Goal: Ask a question: Seek information or help from site administrators or community

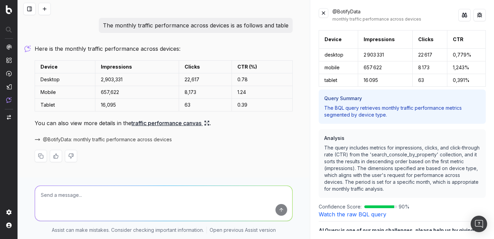
click at [324, 15] on button at bounding box center [324, 13] width 10 height 10
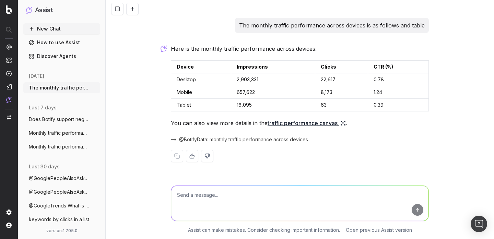
click at [132, 10] on button at bounding box center [132, 9] width 12 height 12
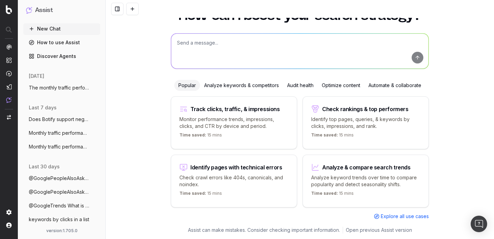
click at [248, 44] on textarea at bounding box center [299, 51] width 257 height 35
paste textarea ""Failed to generate a BQL query: The user query is unclear. Please provide more…"
type textarea ""Failed to generate a BQL query: The user query is unclear. Please provide more…"
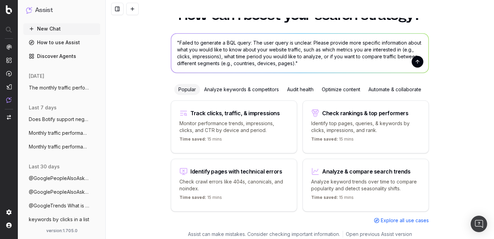
scroll to position [31, 0]
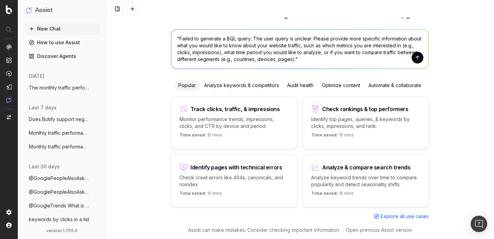
drag, startPoint x: 305, startPoint y: 60, endPoint x: 184, endPoint y: 14, distance: 129.2
click at [184, 14] on div "How can I boost your search strategy? "Failed to generate a BQL query: The user…" at bounding box center [300, 119] width 388 height 239
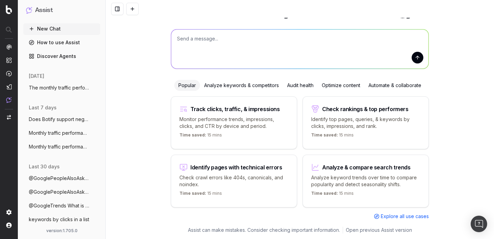
scroll to position [27, 0]
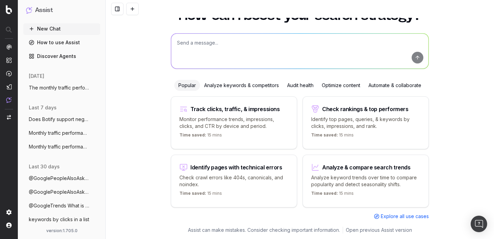
click at [280, 50] on textarea at bounding box center [299, 51] width 257 height 35
paste textarea "My website is losing traffic, explain me"
type textarea "My website is losing traffic, explain me"
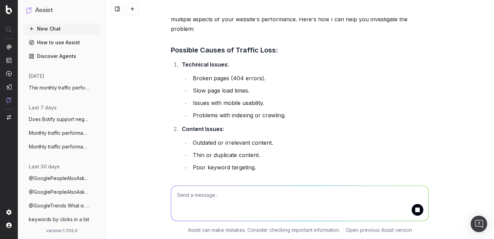
scroll to position [0, 0]
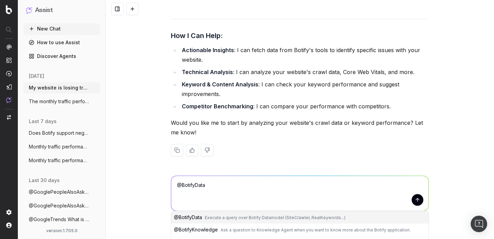
scroll to position [538, 0]
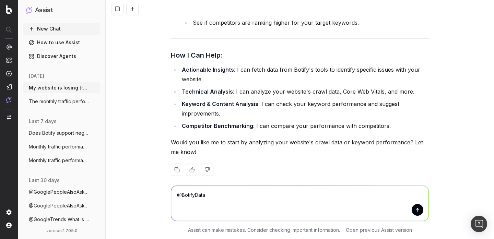
type textarea "@BotifyData My website is losing traffic, explain me"
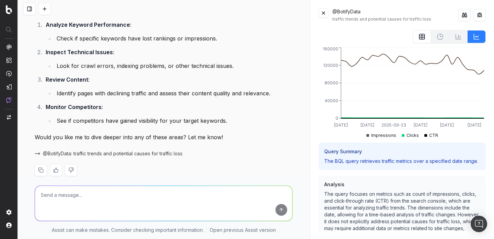
scroll to position [936, 0]
click at [468, 14] on button at bounding box center [464, 15] width 12 height 12
click at [482, 14] on button at bounding box center [479, 15] width 12 height 12
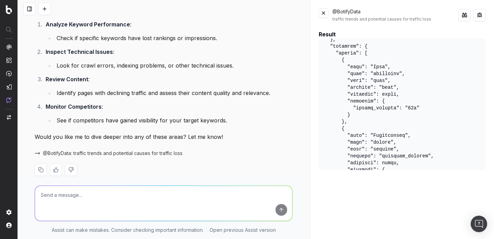
scroll to position [266, 0]
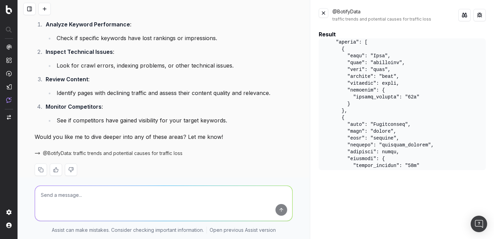
click at [381, 54] on pre at bounding box center [402, 104] width 167 height 132
click at [390, 122] on pre at bounding box center [402, 104] width 167 height 132
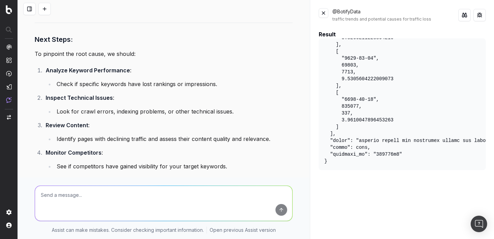
scroll to position [892, 0]
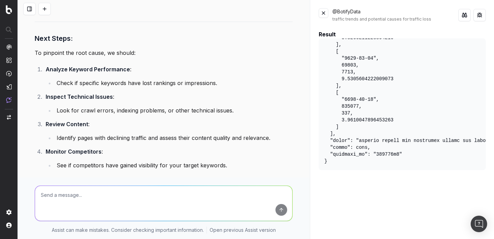
click at [327, 17] on button at bounding box center [324, 13] width 10 height 10
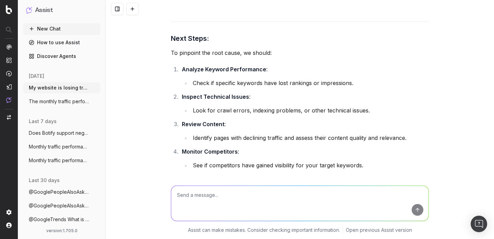
click at [127, 11] on button at bounding box center [132, 9] width 12 height 12
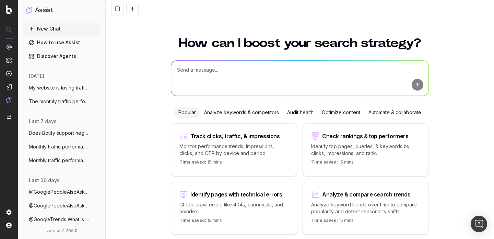
scroll to position [27, 0]
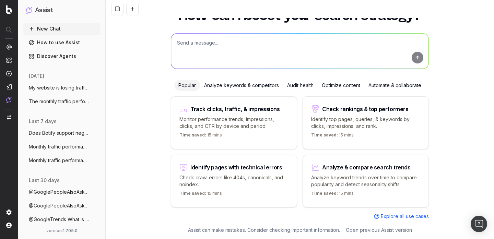
click at [205, 43] on textarea at bounding box center [299, 51] width 257 height 35
paste textarea "Monthly traffic performance across devices"
type textarea "Monthly traffic performance across devices"
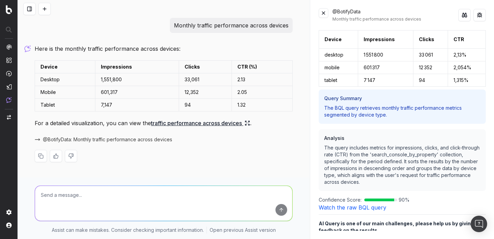
click at [466, 12] on button at bounding box center [464, 15] width 12 height 12
click at [484, 16] on button at bounding box center [479, 15] width 12 height 12
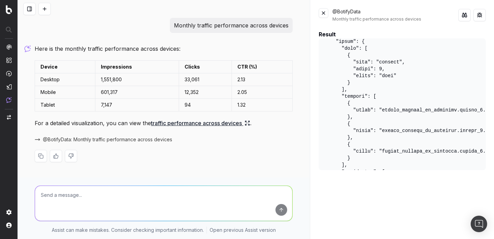
scroll to position [21, 0]
click at [361, 70] on pre at bounding box center [402, 104] width 167 height 132
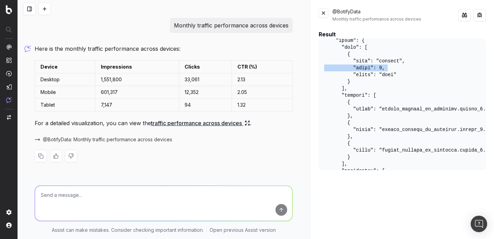
click at [361, 70] on pre at bounding box center [402, 104] width 167 height 132
click at [344, 114] on pre at bounding box center [402, 104] width 167 height 132
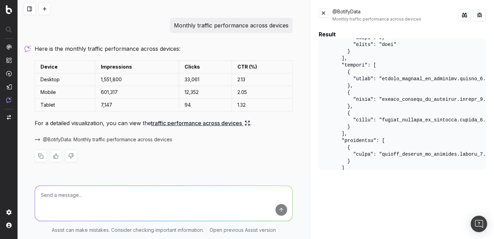
scroll to position [54, 0]
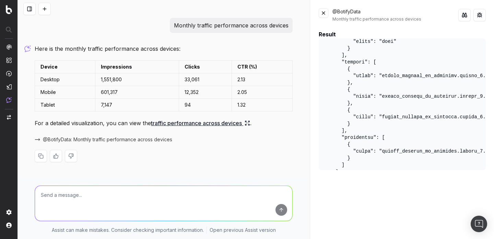
click at [387, 149] on pre at bounding box center [402, 104] width 167 height 132
click at [401, 149] on pre at bounding box center [402, 104] width 167 height 132
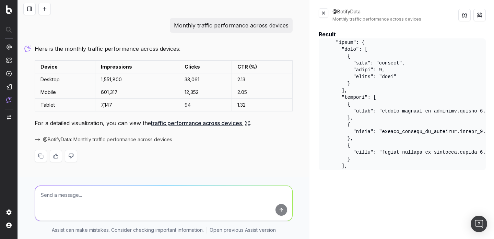
scroll to position [18, 0]
click at [388, 67] on pre at bounding box center [402, 104] width 167 height 132
click at [390, 63] on pre at bounding box center [402, 104] width 167 height 132
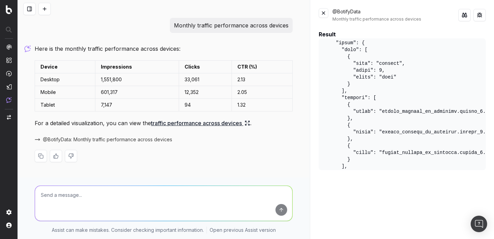
click at [379, 69] on pre at bounding box center [402, 104] width 167 height 132
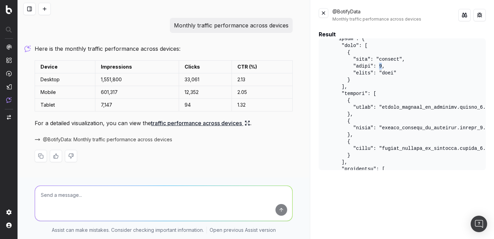
scroll to position [21, 0]
click at [380, 59] on pre at bounding box center [402, 104] width 167 height 132
click at [348, 47] on pre at bounding box center [402, 104] width 167 height 132
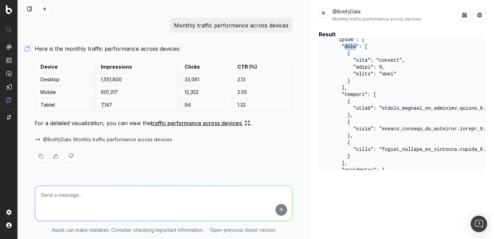
click at [326, 15] on button at bounding box center [324, 13] width 10 height 10
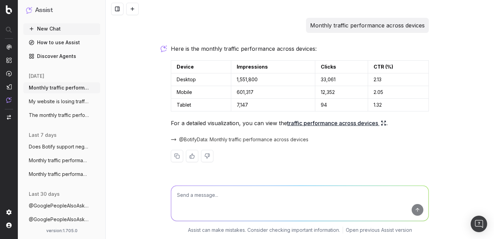
click at [347, 23] on p "Monthly traffic performance across devices" at bounding box center [367, 26] width 115 height 10
click at [345, 36] on div "Monthly traffic performance across devices Here is the monthly traffic performa…" at bounding box center [299, 95] width 263 height 155
click at [336, 122] on link "traffic performance across devices" at bounding box center [336, 123] width 99 height 10
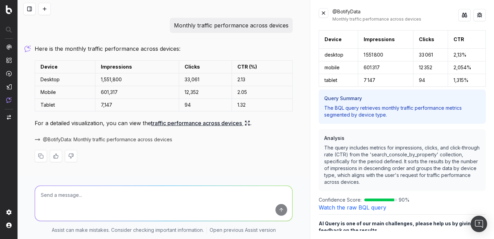
click at [44, 16] on div at bounding box center [164, 9] width 292 height 18
click at [46, 11] on button at bounding box center [44, 9] width 12 height 12
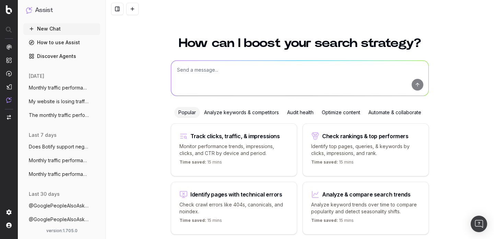
scroll to position [27, 0]
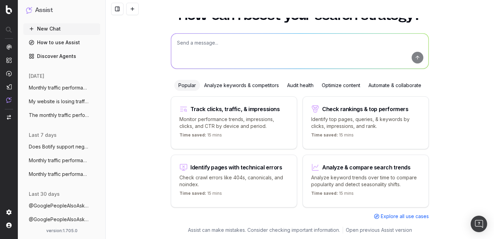
click at [197, 57] on textarea at bounding box center [299, 51] width 257 height 35
paste textarea "Traffic trends by branded vs non branded"
type textarea "Traffic trends by branded vs non branded"
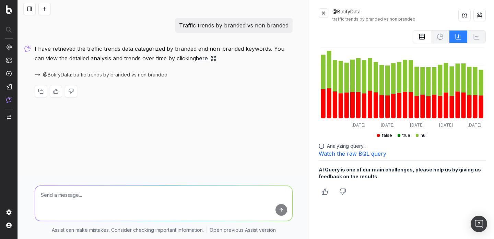
click at [484, 16] on button at bounding box center [479, 15] width 12 height 12
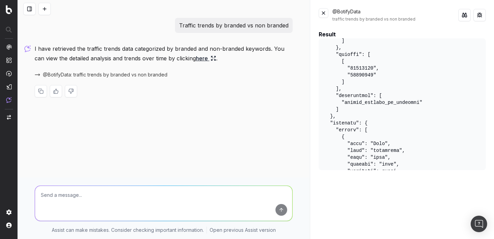
scroll to position [155, 0]
click at [369, 70] on pre at bounding box center [402, 104] width 167 height 132
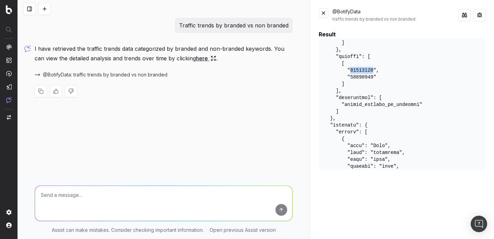
click at [367, 75] on pre at bounding box center [402, 104] width 167 height 132
click at [356, 103] on pre at bounding box center [402, 104] width 167 height 132
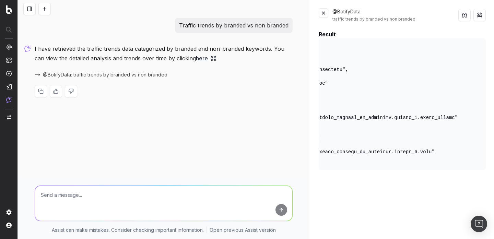
scroll to position [12, 0]
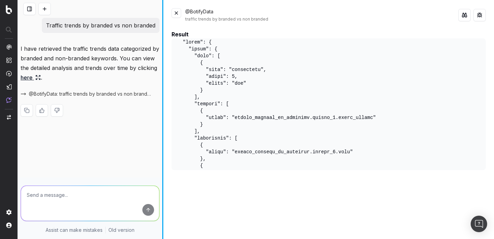
click at [162, 97] on div at bounding box center [162, 119] width 1 height 239
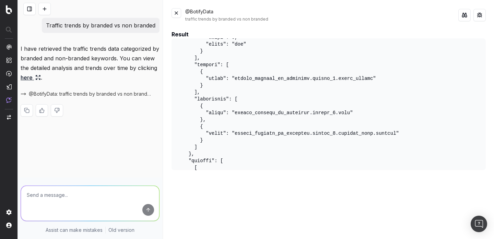
scroll to position [49, 0]
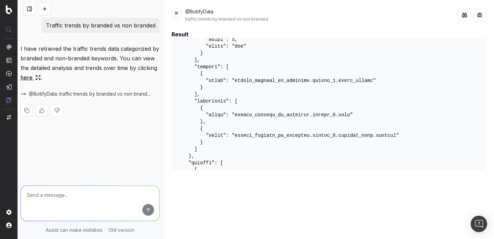
click at [339, 80] on pre at bounding box center [329, 104] width 314 height 132
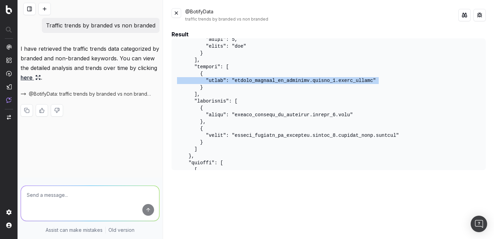
click at [344, 135] on pre at bounding box center [329, 104] width 314 height 132
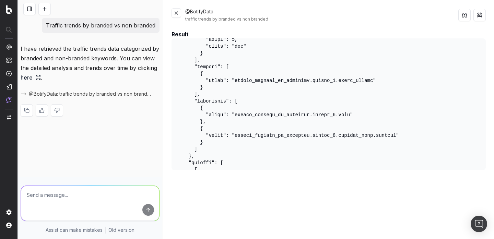
click at [344, 135] on pre at bounding box center [329, 104] width 314 height 132
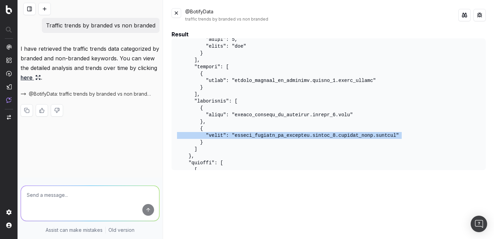
click at [340, 114] on pre at bounding box center [329, 104] width 314 height 132
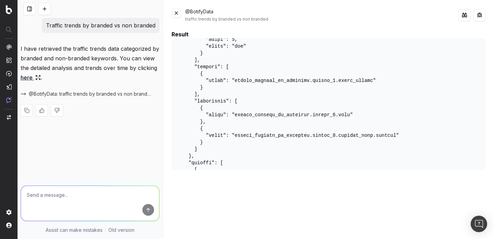
click at [340, 114] on pre at bounding box center [329, 104] width 314 height 132
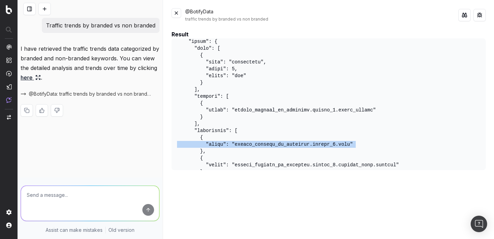
scroll to position [0, 0]
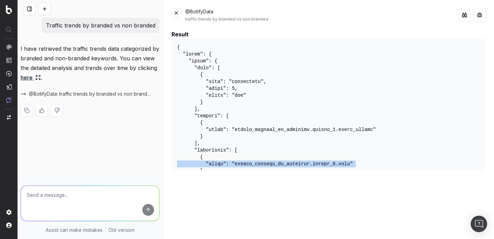
click at [179, 14] on button at bounding box center [177, 13] width 10 height 10
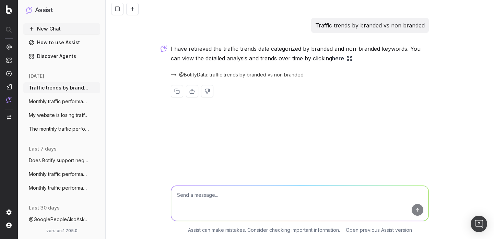
click at [343, 61] on link "here" at bounding box center [342, 59] width 20 height 10
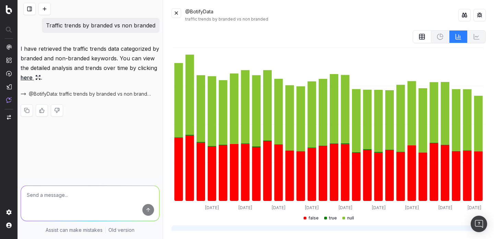
click at [423, 38] on icon at bounding box center [421, 36] width 7 height 7
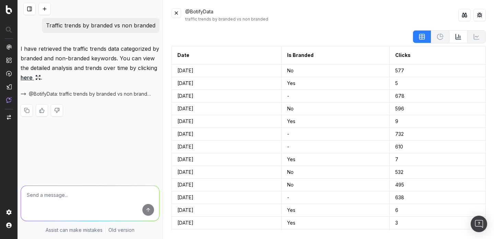
click at [179, 13] on button at bounding box center [177, 13] width 10 height 10
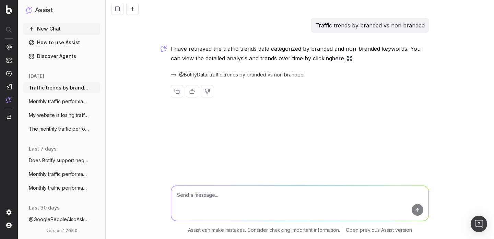
click at [134, 9] on button at bounding box center [132, 9] width 12 height 12
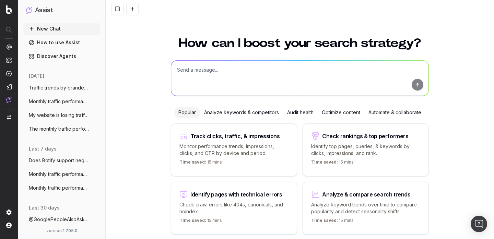
scroll to position [27, 0]
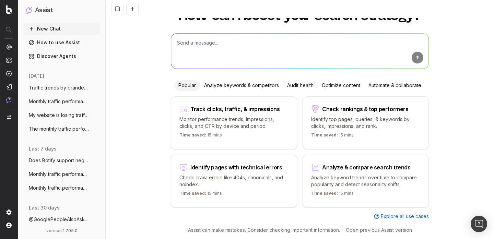
click at [192, 51] on textarea at bounding box center [299, 51] width 257 height 35
paste textarea "How is non branded traffic trending YoY"
type textarea "How is non branded traffic trending YoY"
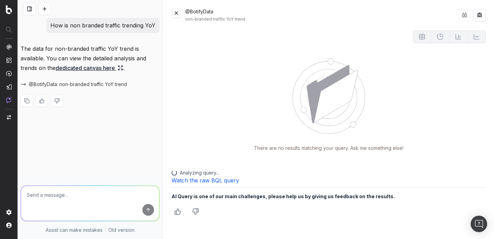
click at [228, 18] on div "non-branded traffic YoY trend" at bounding box center [321, 18] width 273 height 5
click at [102, 70] on link "dedicated canvas here" at bounding box center [90, 68] width 68 height 10
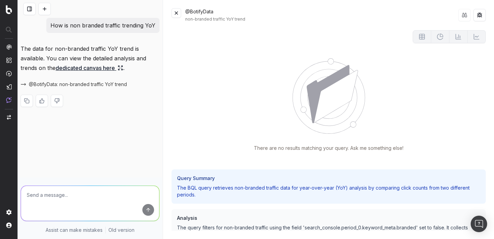
click at [481, 15] on button at bounding box center [479, 15] width 12 height 12
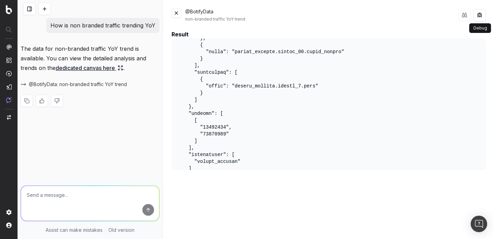
scroll to position [162, 0]
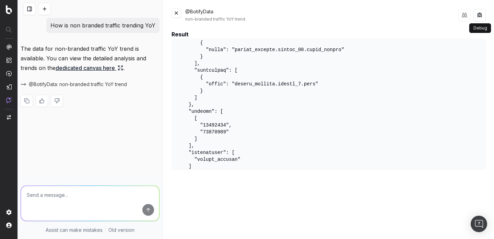
click at [210, 129] on pre at bounding box center [329, 104] width 314 height 132
click at [212, 121] on pre at bounding box center [329, 104] width 314 height 132
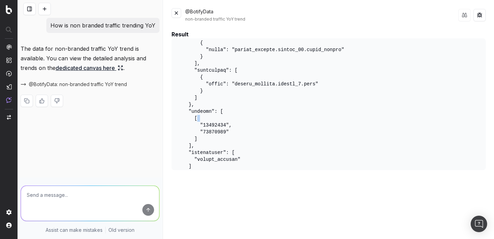
click at [211, 126] on pre at bounding box center [329, 104] width 314 height 132
click at [210, 130] on pre at bounding box center [329, 104] width 314 height 132
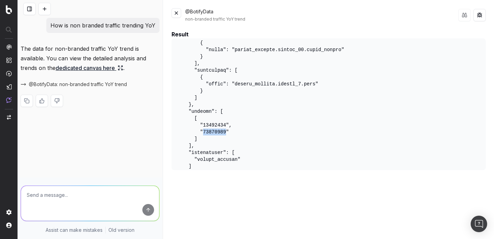
click at [210, 130] on pre at bounding box center [329, 104] width 314 height 132
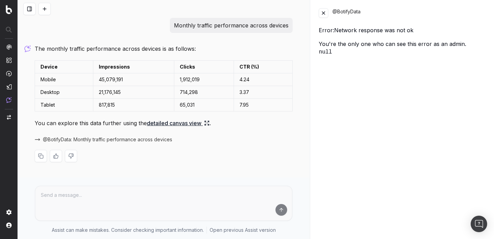
click at [194, 69] on td "Clicks" at bounding box center [203, 67] width 59 height 13
click at [190, 81] on td "1,912,019" at bounding box center [203, 79] width 59 height 13
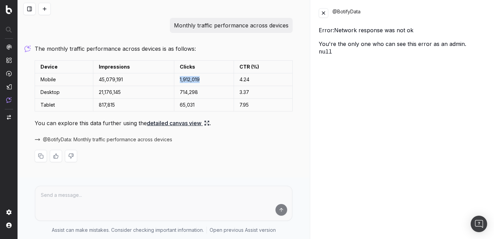
click at [190, 81] on td "1,912,019" at bounding box center [203, 79] width 59 height 13
click at [116, 103] on td "817,815" at bounding box center [133, 105] width 81 height 13
click at [116, 77] on td "45,079,191" at bounding box center [133, 79] width 81 height 13
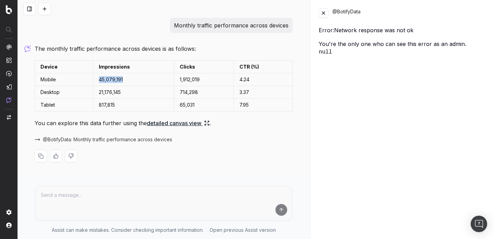
click at [116, 77] on td "45,079,191" at bounding box center [133, 79] width 81 height 13
click at [115, 89] on td "21,176,145" at bounding box center [133, 92] width 81 height 13
click at [112, 101] on td "817,815" at bounding box center [133, 105] width 81 height 13
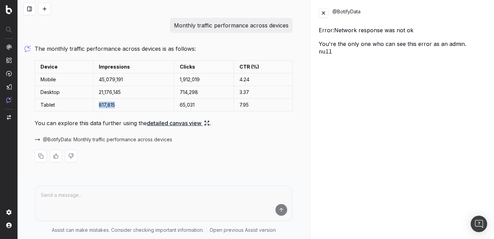
click at [112, 101] on td "817,815" at bounding box center [133, 105] width 81 height 13
click at [123, 104] on td "817,815" at bounding box center [133, 105] width 81 height 13
click at [217, 25] on p "Monthly traffic performance across devices" at bounding box center [231, 26] width 115 height 10
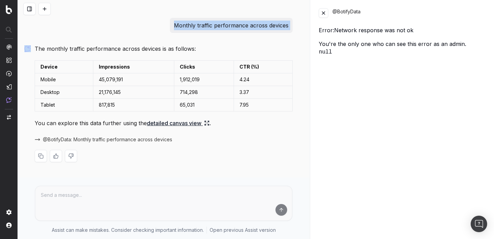
click at [217, 25] on p "Monthly traffic performance across devices" at bounding box center [231, 26] width 115 height 10
copy p "Monthly traffic performance across devices"
